Goal: Task Accomplishment & Management: Complete application form

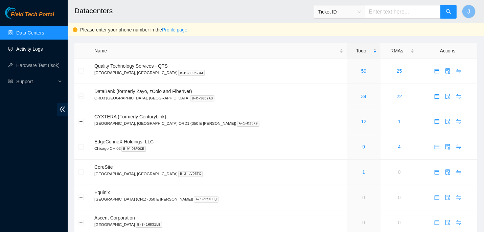
click at [37, 51] on link "Activity Logs" at bounding box center [29, 48] width 27 height 5
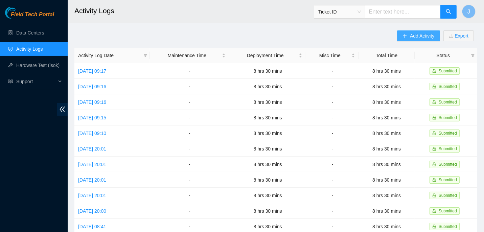
click at [417, 35] on span "Add Activity" at bounding box center [422, 35] width 24 height 7
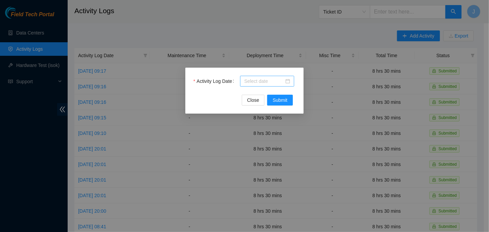
click at [293, 80] on div at bounding box center [267, 81] width 54 height 11
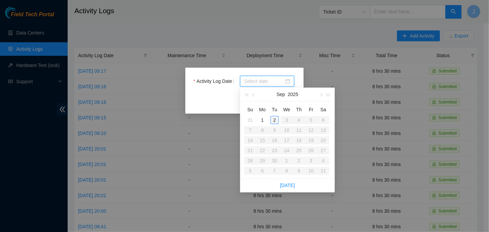
type input "[DATE]"
click at [253, 95] on span "button" at bounding box center [254, 94] width 3 height 3
type input "[DATE]"
click at [261, 161] on div "25" at bounding box center [263, 161] width 8 height 8
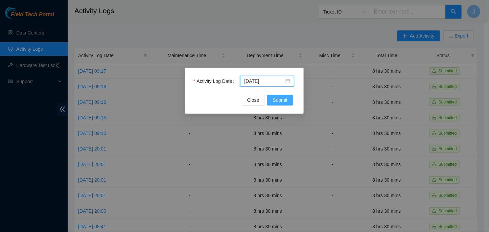
click at [275, 98] on span "Submit" at bounding box center [280, 99] width 15 height 7
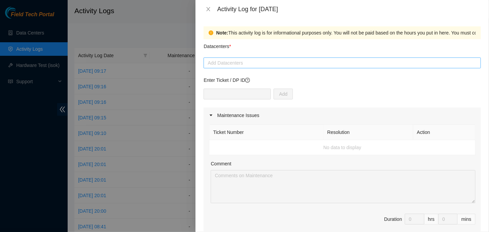
click at [287, 62] on div at bounding box center [342, 63] width 274 height 8
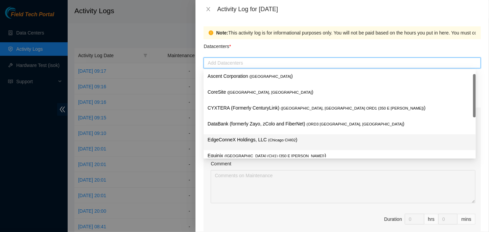
scroll to position [26, 0]
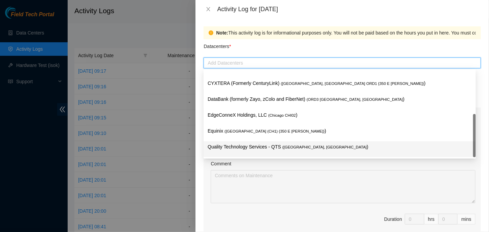
click at [263, 146] on p "Quality Technology Services - QTS ( [GEOGRAPHIC_DATA], [GEOGRAPHIC_DATA] )" at bounding box center [340, 147] width 264 height 8
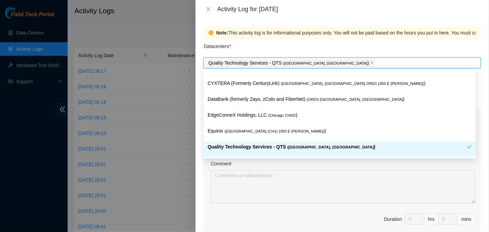
click at [306, 151] on div "Quality Technology Services - QTS ( [GEOGRAPHIC_DATA], [GEOGRAPHIC_DATA] )" at bounding box center [338, 149] width 260 height 13
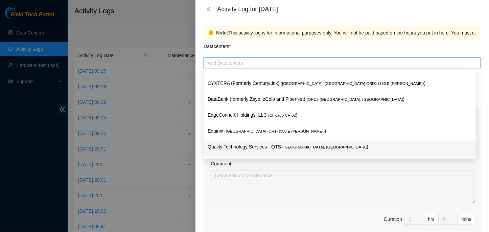
click at [306, 151] on div "Quality Technology Services - QTS ( [GEOGRAPHIC_DATA], [GEOGRAPHIC_DATA] )" at bounding box center [340, 149] width 264 height 13
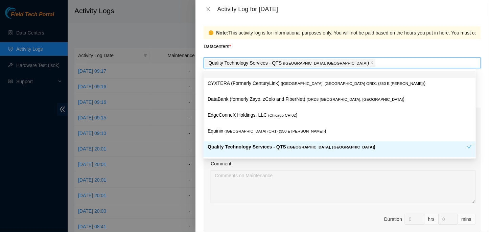
click at [334, 47] on div "Datacenters *" at bounding box center [342, 48] width 277 height 18
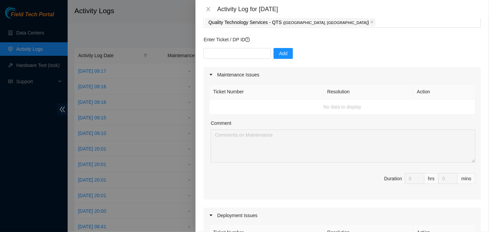
scroll to position [42, 0]
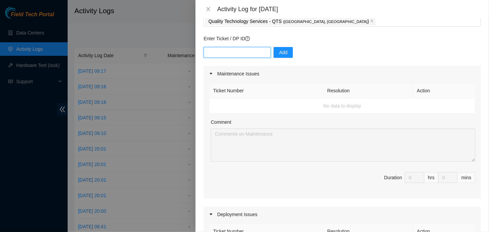
click at [247, 49] on input "text" at bounding box center [237, 52] width 67 height 11
paste input "DP77231"
type input "DP77231"
click at [274, 49] on button "Add" at bounding box center [283, 52] width 19 height 11
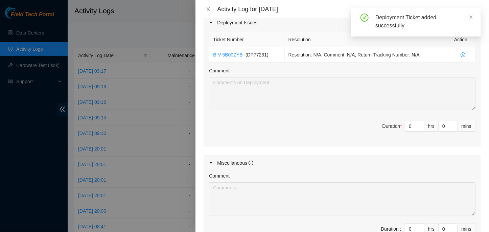
scroll to position [237, 0]
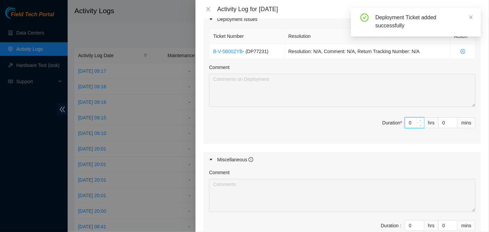
drag, startPoint x: 409, startPoint y: 122, endPoint x: 391, endPoint y: 123, distance: 18.3
click at [391, 123] on span "Duration * 0 hrs 0 mins" at bounding box center [342, 126] width 267 height 19
type input "8"
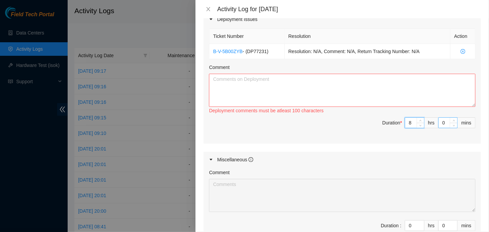
type input "8"
click at [439, 119] on input "0" at bounding box center [448, 123] width 19 height 10
type input "30"
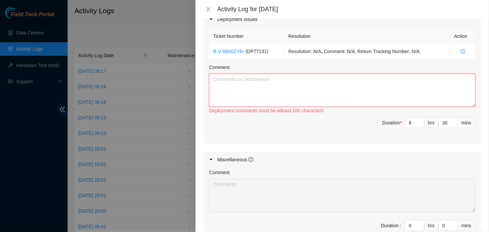
click at [412, 105] on textarea "Comment" at bounding box center [342, 90] width 267 height 33
type textarea "W"
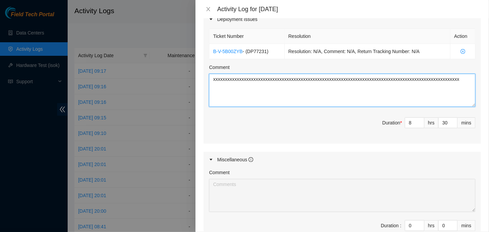
scroll to position [324, 0]
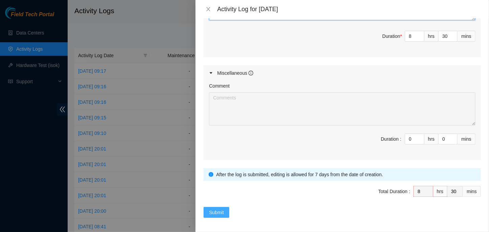
type textarea "xxxxxxxxxxxxxxxxxxxxxxxxxxxxxxxxxxxxxxxxxxxxxxxxxxxxxxxxxxxxxxxxxxxxxxxxxxxxxxx…"
click at [223, 214] on span "Submit" at bounding box center [216, 212] width 15 height 7
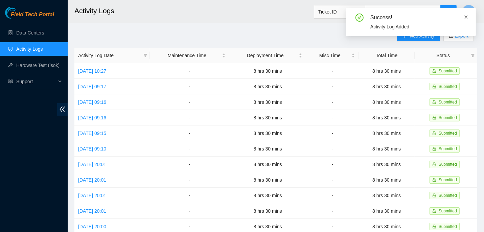
click at [466, 19] on icon "close" at bounding box center [466, 17] width 5 height 5
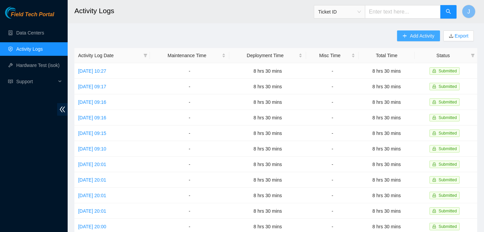
click at [409, 39] on button "Add Activity" at bounding box center [418, 35] width 43 height 11
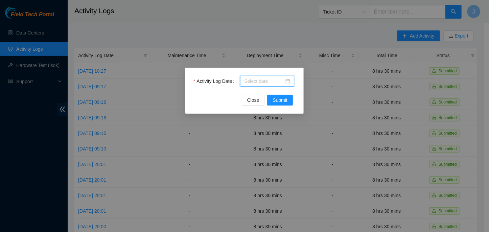
click at [282, 84] on input "Activity Log Date" at bounding box center [264, 80] width 40 height 7
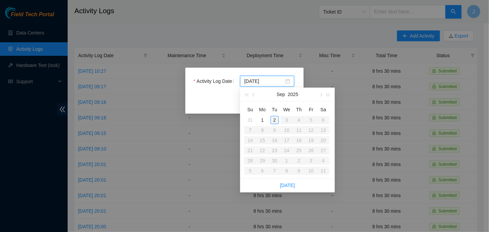
type input "[DATE]"
click at [254, 96] on span "button" at bounding box center [254, 94] width 3 height 3
type input "[DATE]"
click at [275, 161] on div "26" at bounding box center [275, 161] width 8 height 8
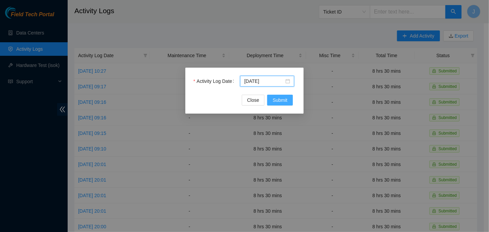
click at [287, 100] on span "Submit" at bounding box center [280, 99] width 15 height 7
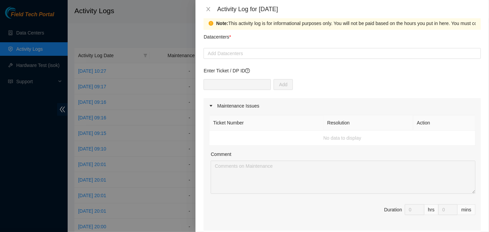
scroll to position [11, 0]
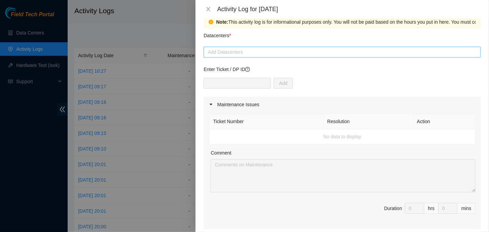
click at [275, 48] on div at bounding box center [342, 52] width 274 height 8
type input "q"
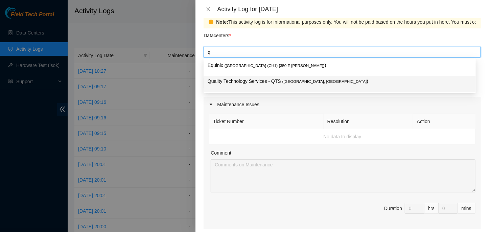
click at [259, 82] on p "Quality Technology Services - QTS ( [GEOGRAPHIC_DATA], [GEOGRAPHIC_DATA] )" at bounding box center [340, 81] width 264 height 8
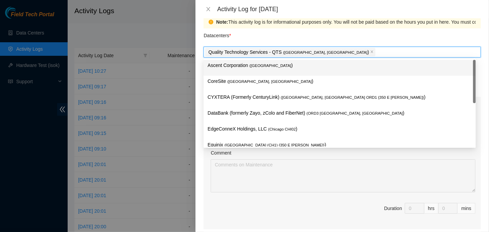
click at [303, 43] on div "Datacenters *" at bounding box center [342, 37] width 277 height 18
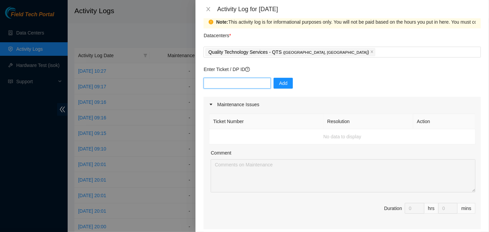
click at [254, 86] on input "text" at bounding box center [237, 83] width 67 height 11
paste input "DP77231"
type input "DP77231"
click at [279, 84] on span "Add" at bounding box center [283, 83] width 8 height 7
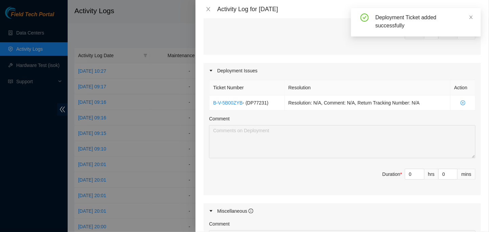
scroll to position [191, 0]
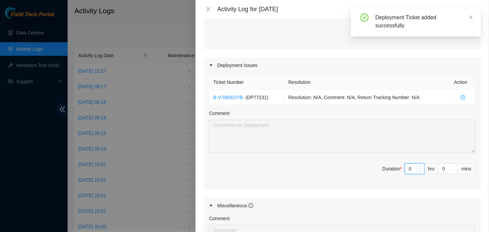
click at [407, 166] on input "0" at bounding box center [414, 169] width 19 height 10
type input "8"
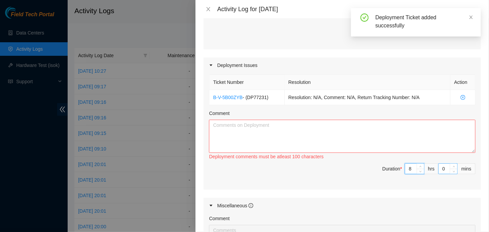
type input "8"
click at [439, 170] on input "0" at bounding box center [448, 169] width 19 height 10
type input "30"
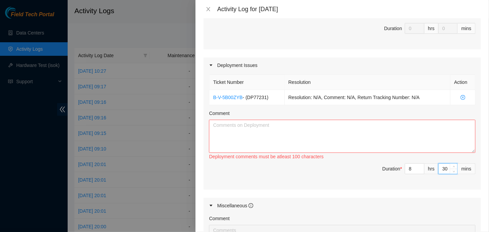
type input "30"
click at [391, 146] on textarea "Comment" at bounding box center [342, 136] width 267 height 33
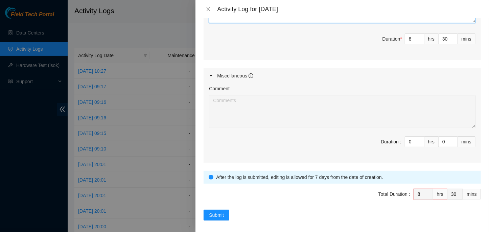
scroll to position [324, 0]
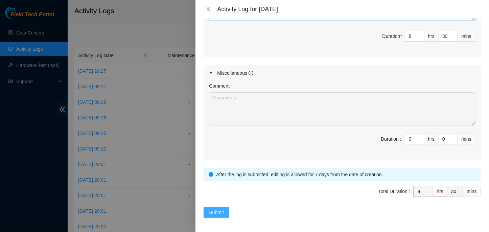
type textarea "xxxxxxxxxxxxxxxxxxxxxxxxxxxxxxxxxxxxxxxxxxxxxxxxxxxxxxxxxxxxxxxxxxxxxxxxxxxxxxx…"
click at [226, 213] on button "Submit" at bounding box center [217, 212] width 26 height 11
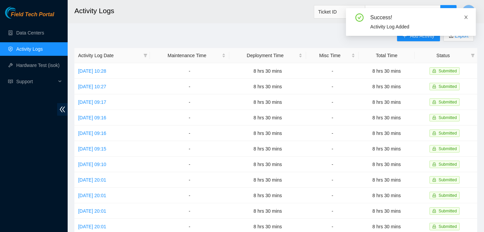
click at [468, 19] on icon "close" at bounding box center [466, 17] width 5 height 5
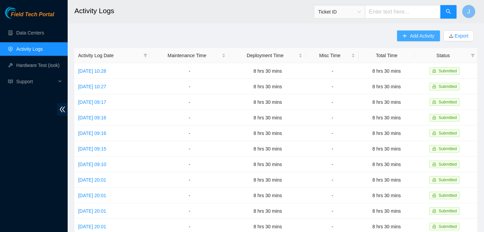
click at [422, 38] on span "Add Activity" at bounding box center [422, 35] width 24 height 7
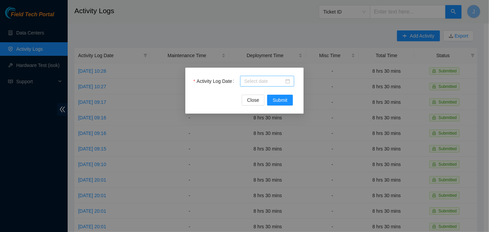
click at [283, 77] on input "Activity Log Date" at bounding box center [264, 80] width 40 height 7
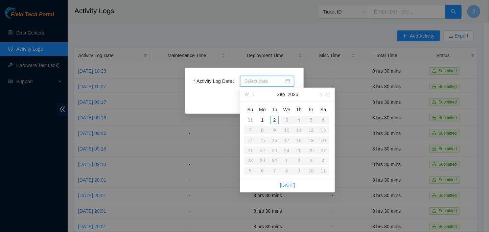
type input "[DATE]"
click at [256, 96] on button "button" at bounding box center [253, 95] width 7 height 14
type input "[DATE]"
click at [289, 162] on div "27" at bounding box center [287, 161] width 8 height 8
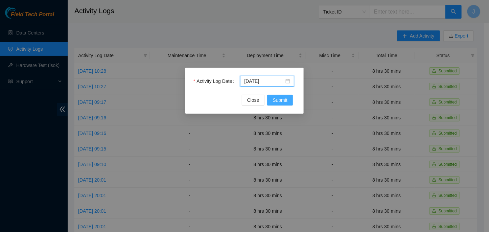
click at [287, 104] on span "Submit" at bounding box center [280, 99] width 15 height 7
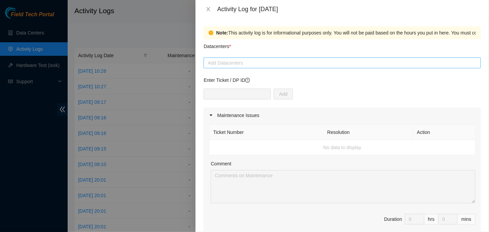
click at [277, 64] on div at bounding box center [342, 63] width 274 height 8
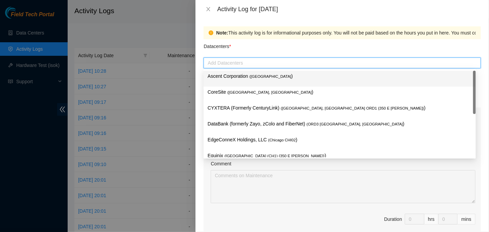
type input "q"
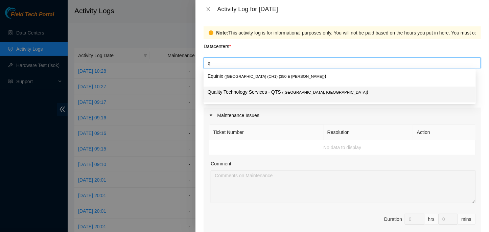
click at [265, 90] on p "Quality Technology Services - QTS ( [GEOGRAPHIC_DATA], [GEOGRAPHIC_DATA] )" at bounding box center [340, 92] width 264 height 8
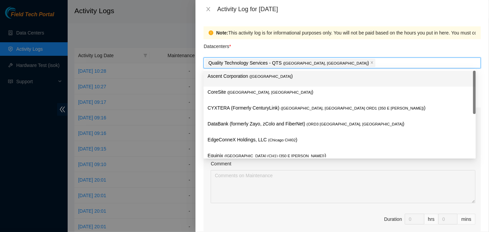
click at [276, 44] on div "Datacenters *" at bounding box center [342, 48] width 277 height 18
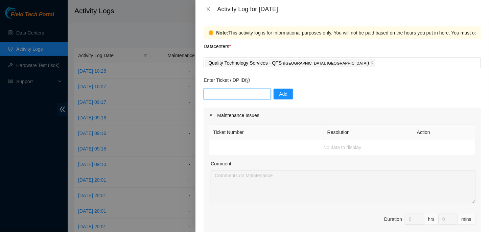
click at [236, 94] on input "text" at bounding box center [237, 94] width 67 height 11
paste input "DP77231"
type input "DP77231"
click at [274, 93] on button "Add" at bounding box center [283, 94] width 19 height 11
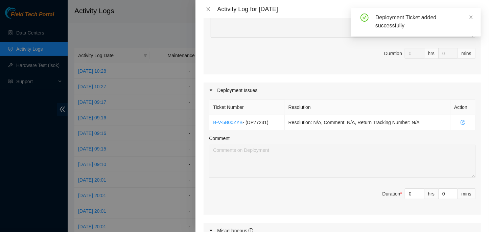
scroll to position [182, 0]
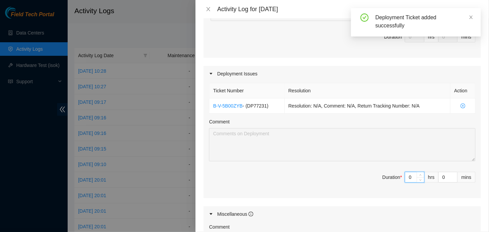
click at [407, 179] on input "0" at bounding box center [414, 177] width 19 height 10
type input "8"
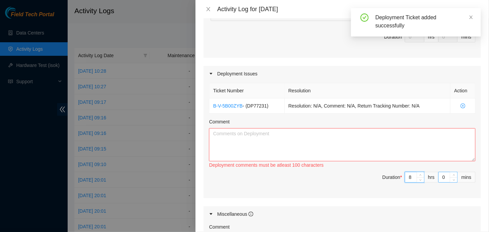
type input "8"
click at [439, 179] on input "0" at bounding box center [448, 177] width 19 height 10
type input "30"
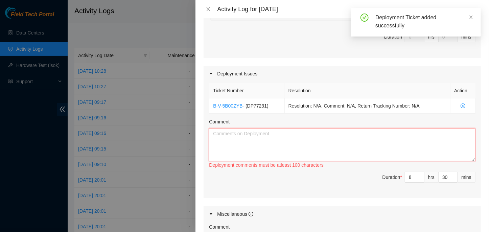
click at [364, 146] on textarea "Comment" at bounding box center [342, 144] width 267 height 33
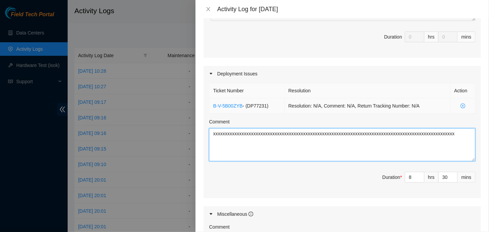
scroll to position [324, 0]
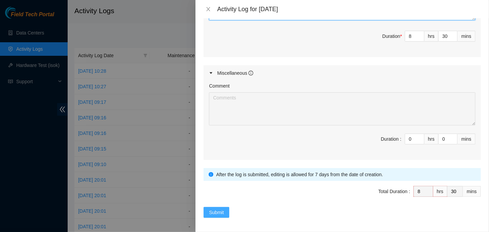
type textarea "xxxxxxxxxxxxxxxxxxxxxxxxxxxxxxxxxxxxxxxxxxxxxxxxxxxxxxxxxxxxxxxxxxxxxxxxxxxxxxx…"
click at [217, 215] on button "Submit" at bounding box center [217, 212] width 26 height 11
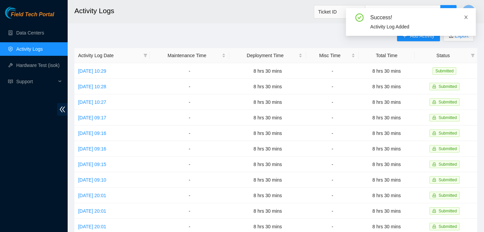
click at [464, 16] on icon "close" at bounding box center [466, 17] width 5 height 5
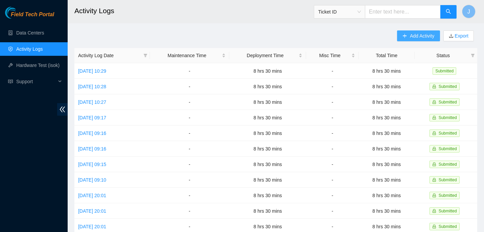
click at [421, 37] on span "Add Activity" at bounding box center [422, 35] width 24 height 7
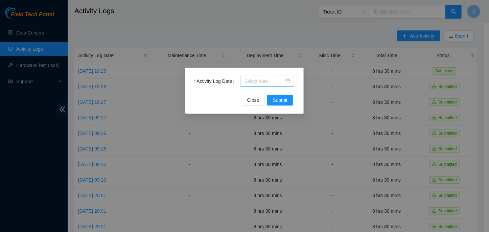
click at [291, 81] on div at bounding box center [267, 81] width 54 height 11
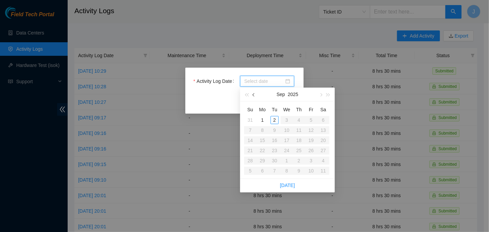
click at [254, 97] on button "button" at bounding box center [253, 95] width 7 height 14
type input "[DATE]"
click at [296, 158] on div "28" at bounding box center [299, 161] width 8 height 8
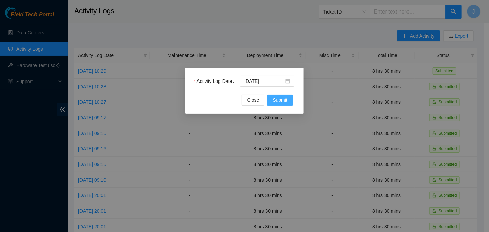
click at [284, 99] on span "Submit" at bounding box center [280, 99] width 15 height 7
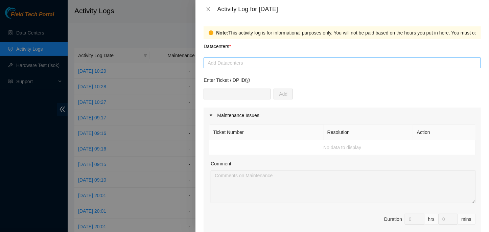
click at [264, 62] on div at bounding box center [342, 63] width 274 height 8
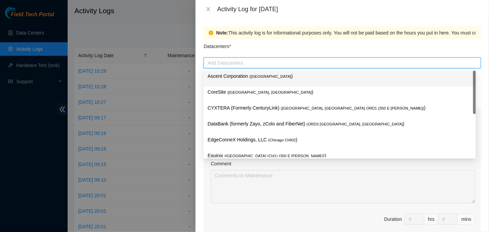
type input "q"
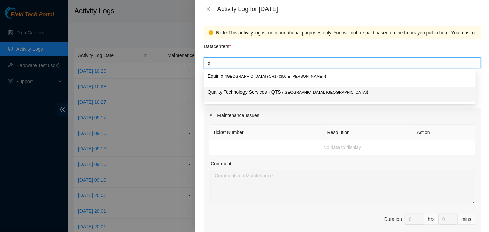
click at [275, 92] on p "Quality Technology Services - QTS ( [GEOGRAPHIC_DATA], [GEOGRAPHIC_DATA] )" at bounding box center [340, 92] width 264 height 8
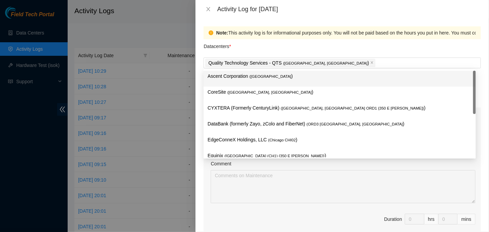
click at [342, 13] on div "Activity Log for [DATE]" at bounding box center [343, 9] width 294 height 18
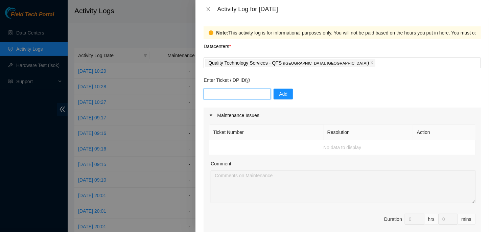
click at [236, 98] on input "text" at bounding box center [237, 94] width 67 height 11
paste input "DP77231"
type input "DP77231"
click at [279, 96] on span "Add" at bounding box center [283, 93] width 8 height 7
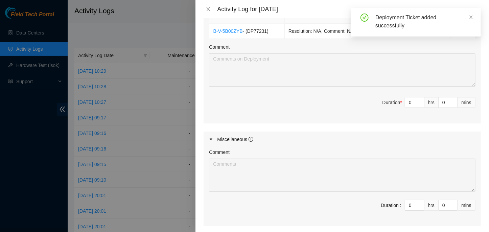
scroll to position [263, 0]
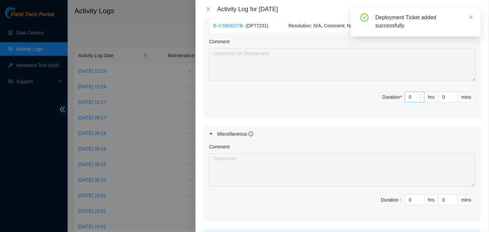
click at [406, 99] on input "0" at bounding box center [414, 97] width 19 height 10
type input "8"
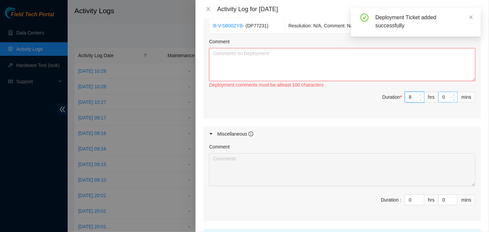
type input "8"
click at [439, 97] on input "0" at bounding box center [448, 97] width 19 height 10
type input "30"
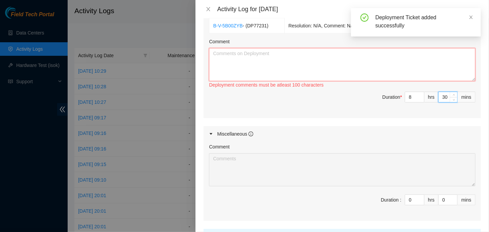
click at [403, 75] on textarea "Comment" at bounding box center [342, 64] width 267 height 33
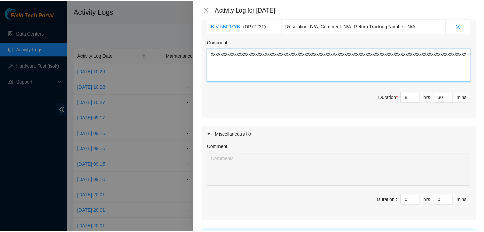
scroll to position [324, 0]
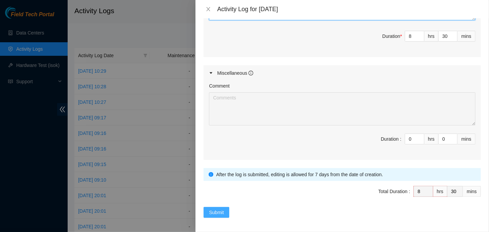
type textarea "xxxxxxxxxxxxxxxxxxxxxxxxxxxxxxxxxxxxxxxxxxxxxxxxxxxxxxxxxxxxxxxxxxxxxxxxxxxxxxx…"
click at [221, 209] on span "Submit" at bounding box center [216, 212] width 15 height 7
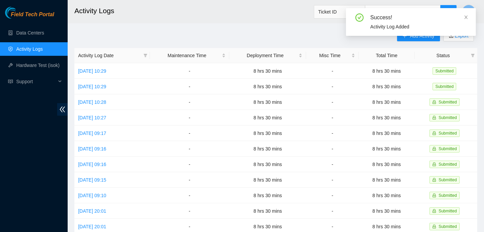
click at [466, 11] on div "Success! Activity Log Added" at bounding box center [411, 22] width 130 height 28
click at [466, 16] on icon "close" at bounding box center [466, 17] width 5 height 5
